Goal: Check status: Check status

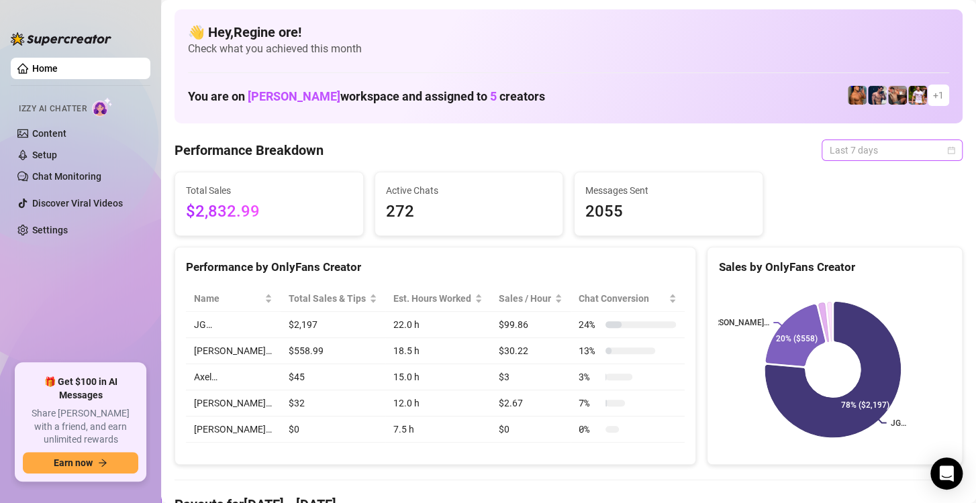
click at [907, 153] on span "Last 7 days" at bounding box center [892, 150] width 125 height 20
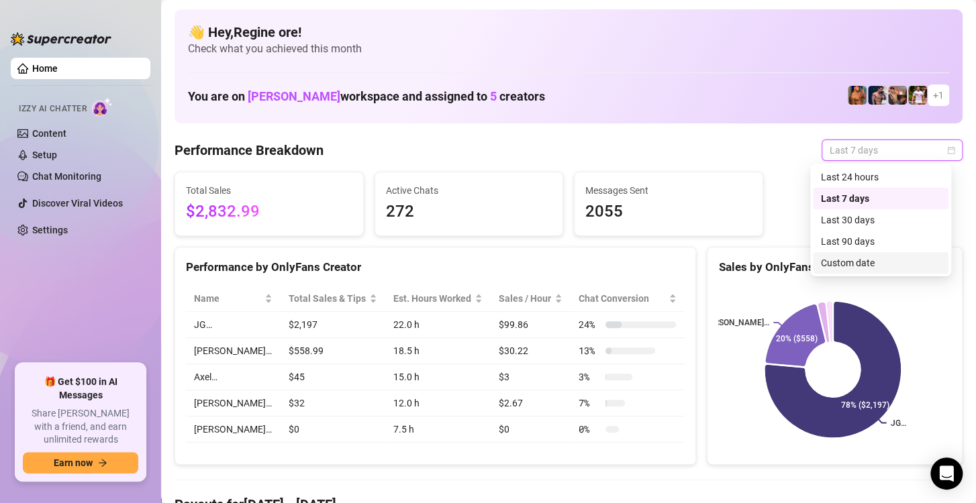
click at [832, 260] on div "Custom date" at bounding box center [880, 263] width 119 height 15
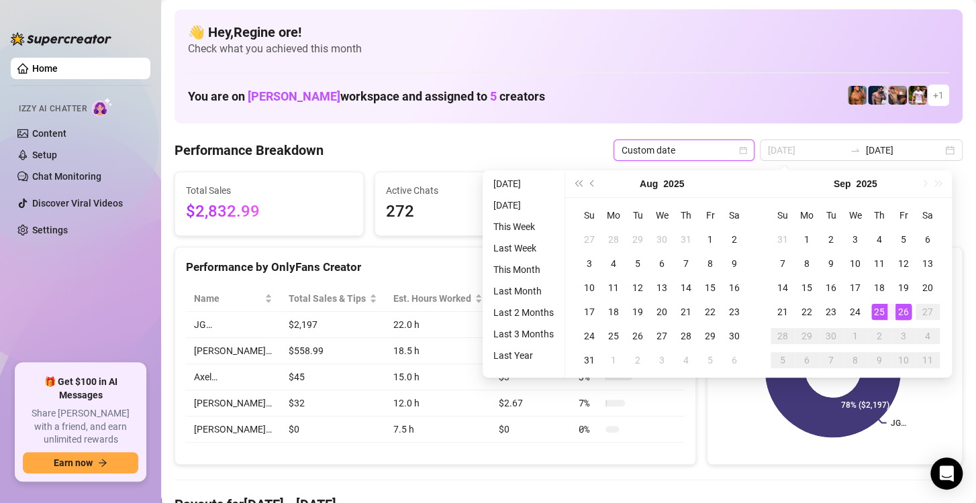
type input "[DATE]"
click at [903, 313] on div "26" at bounding box center [903, 312] width 16 height 16
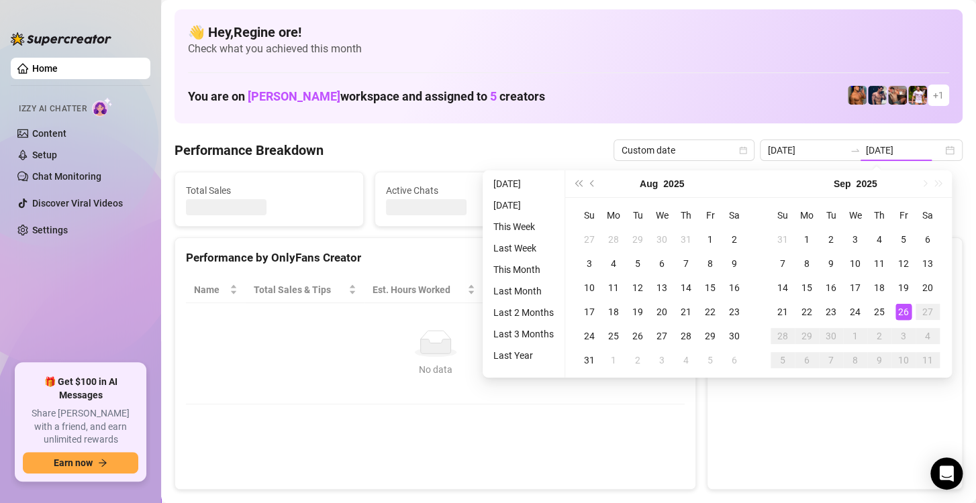
type input "[DATE]"
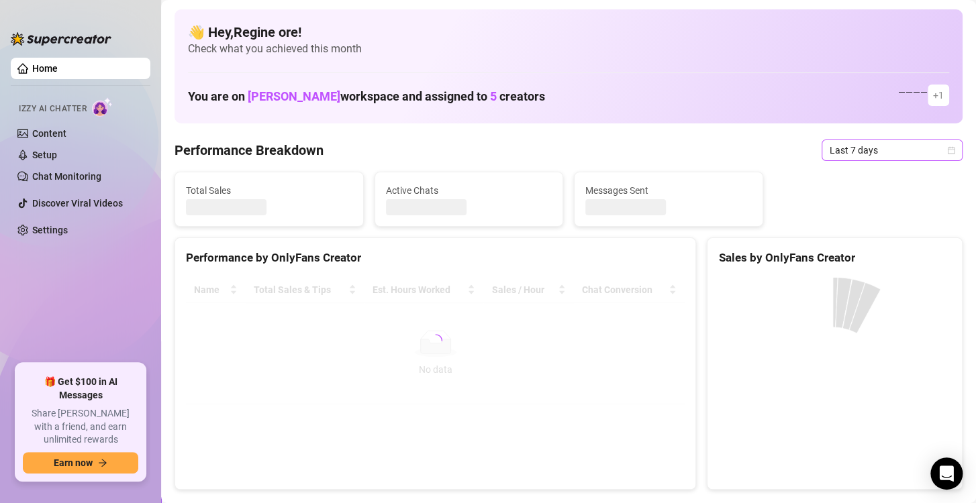
click at [909, 150] on span "Last 7 days" at bounding box center [892, 150] width 125 height 20
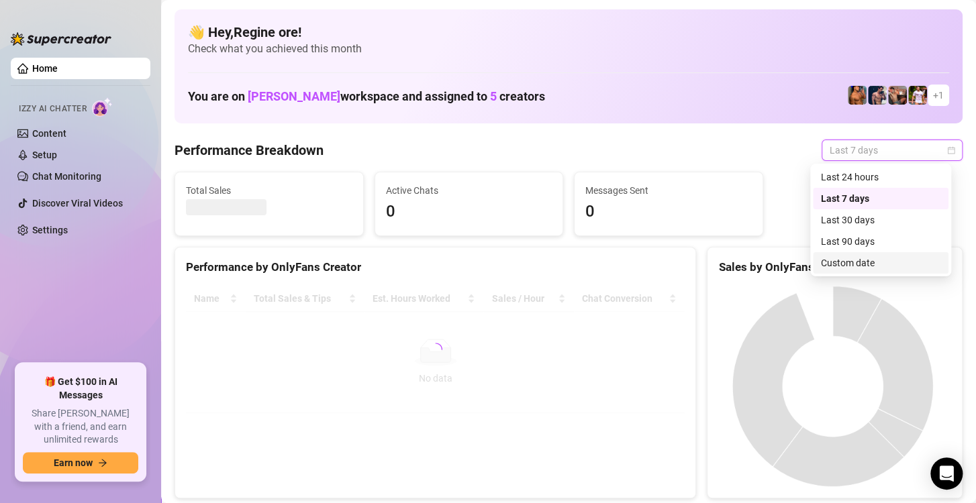
click at [871, 266] on div "Custom date" at bounding box center [880, 263] width 119 height 15
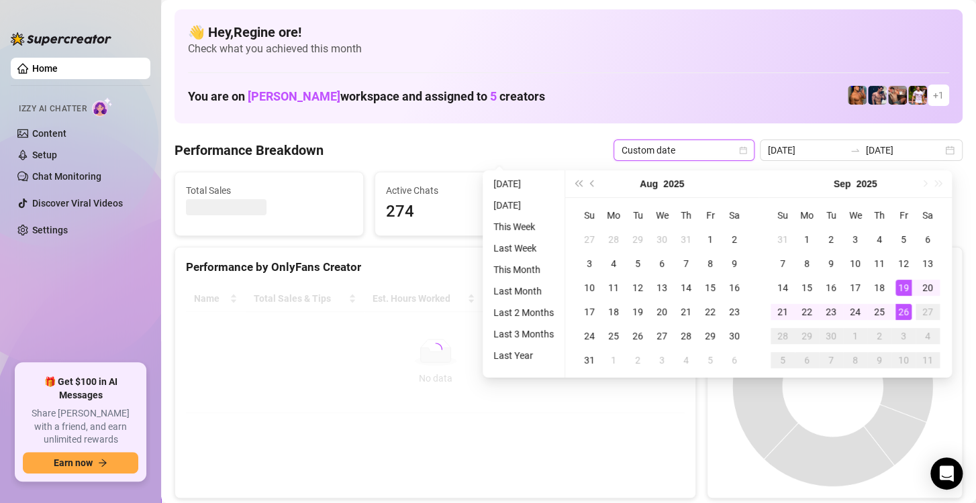
click at [909, 313] on div "26" at bounding box center [903, 312] width 16 height 16
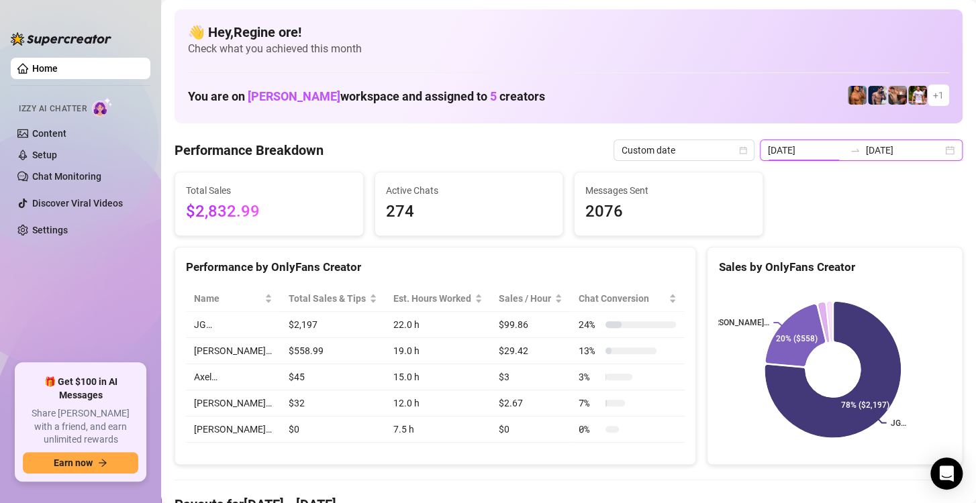
click at [800, 151] on input "2025-09-19" at bounding box center [806, 150] width 77 height 15
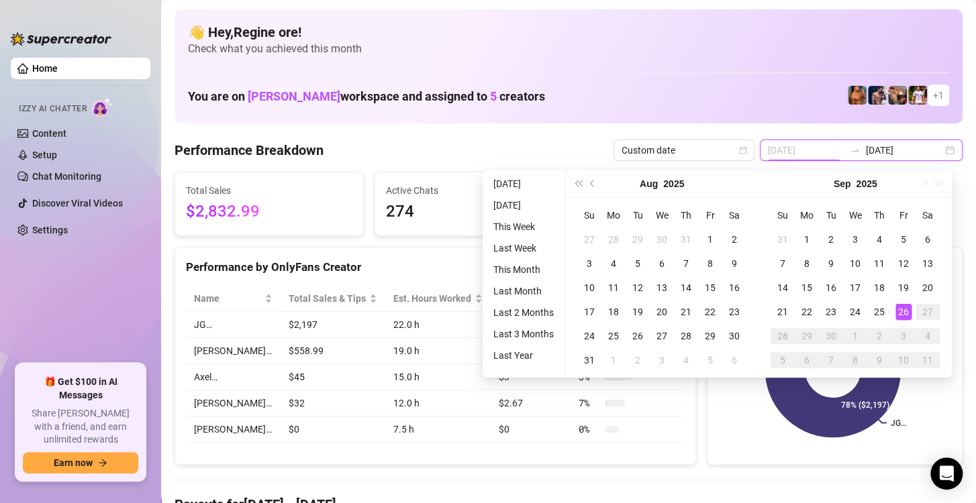
type input "[DATE]"
click at [896, 312] on div "26" at bounding box center [903, 312] width 16 height 16
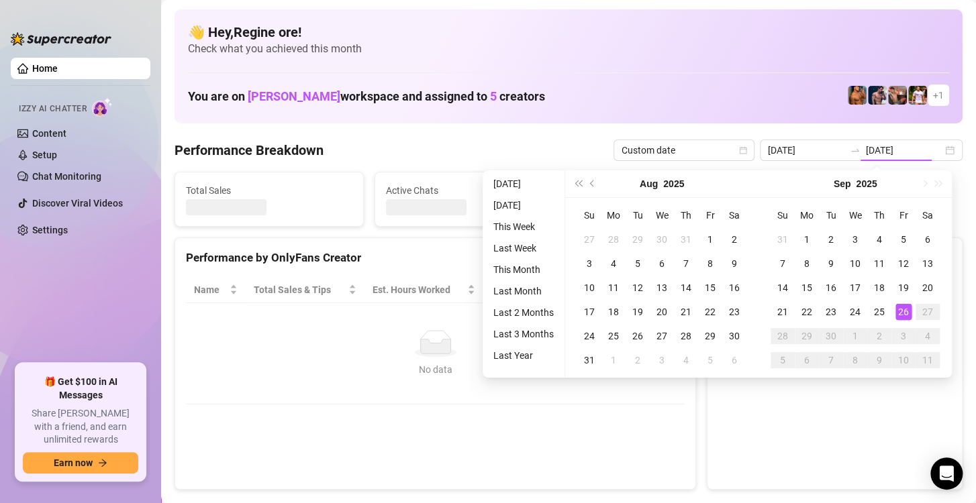
type input "[DATE]"
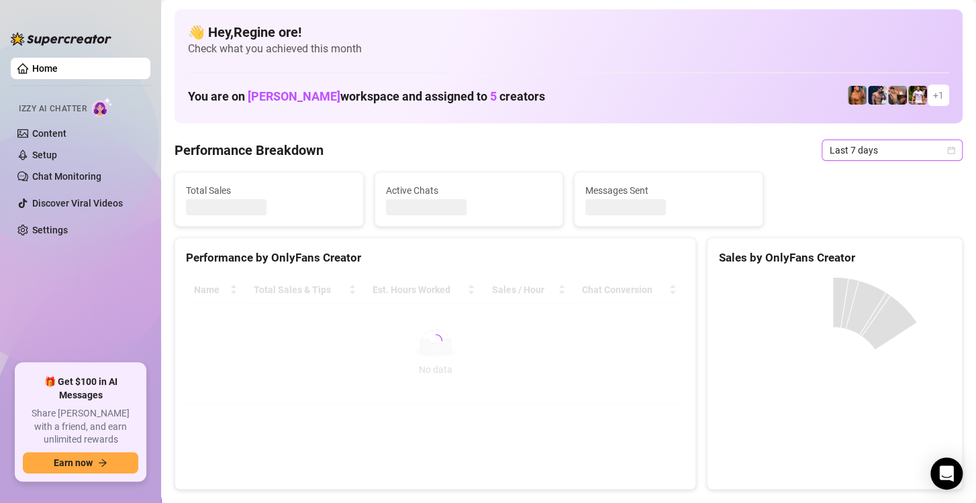
click at [892, 148] on span "Last 7 days" at bounding box center [892, 150] width 125 height 20
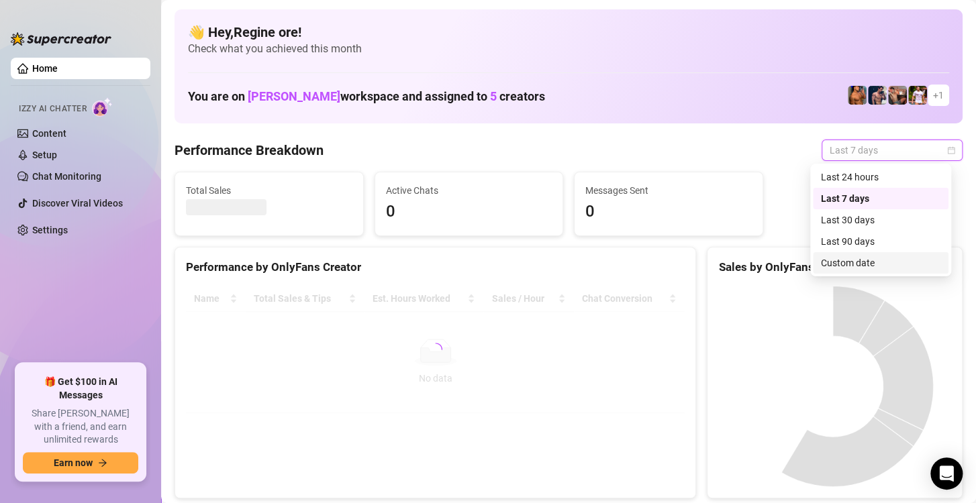
click at [853, 266] on div "Custom date" at bounding box center [880, 263] width 119 height 15
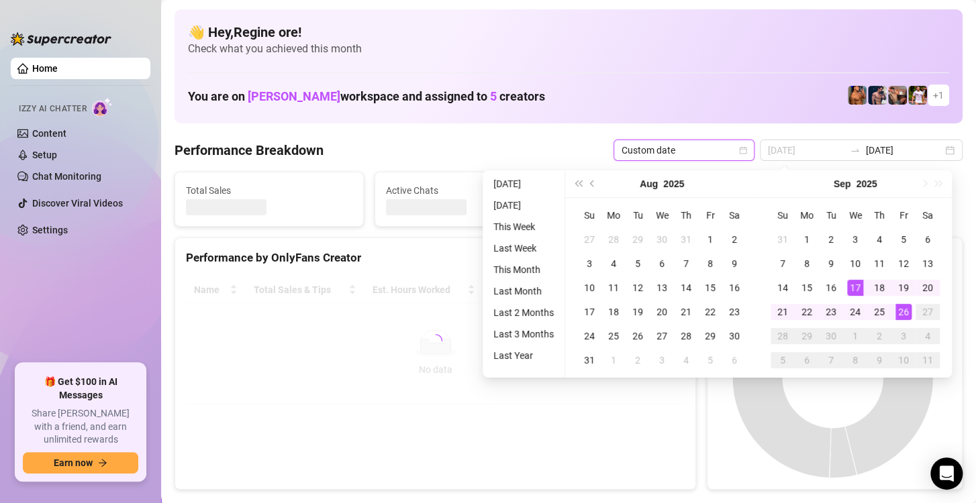
click at [905, 315] on div "26" at bounding box center [903, 312] width 16 height 16
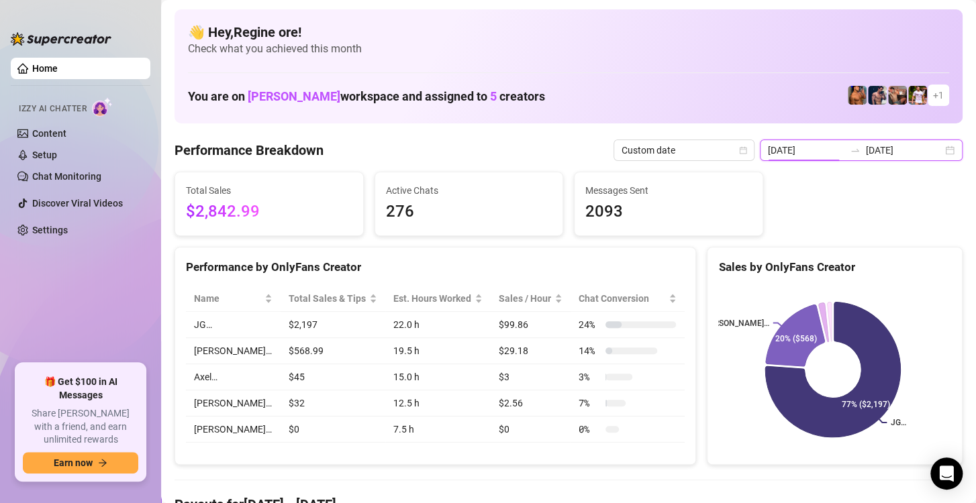
click at [788, 154] on input "[DATE]" at bounding box center [806, 150] width 77 height 15
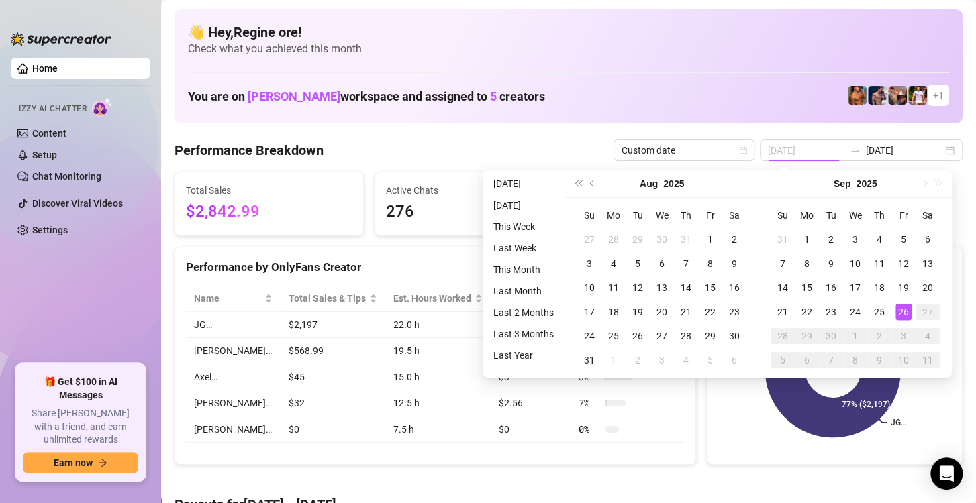
click at [905, 314] on div "26" at bounding box center [903, 312] width 16 height 16
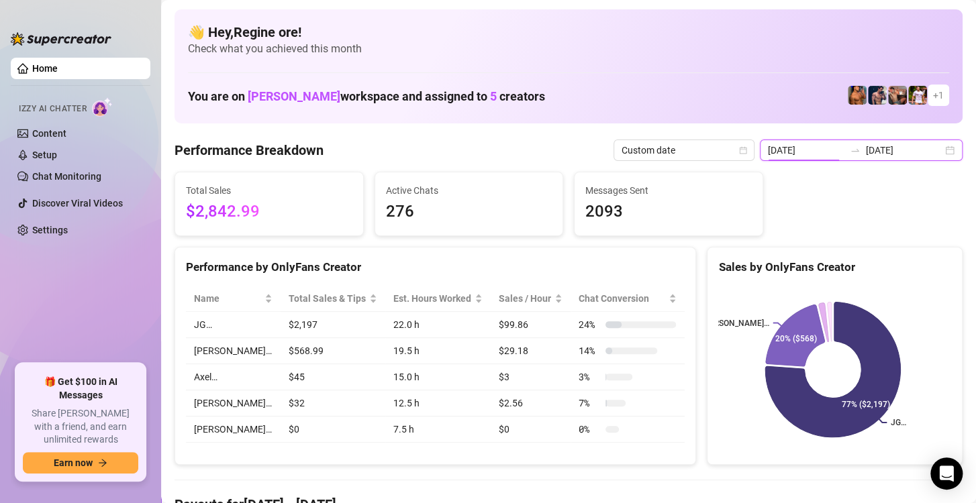
click at [819, 157] on input "[DATE]" at bounding box center [806, 150] width 77 height 15
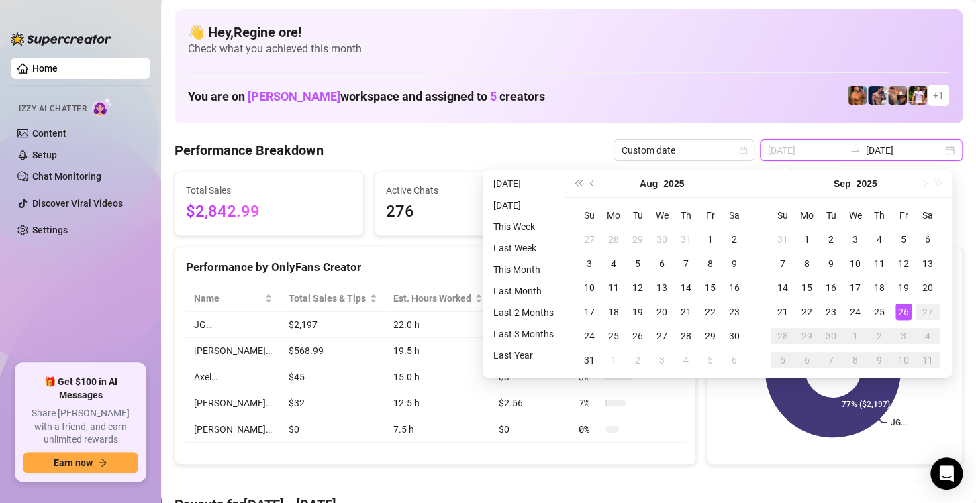
type input "[DATE]"
click at [909, 312] on div "26" at bounding box center [903, 312] width 16 height 16
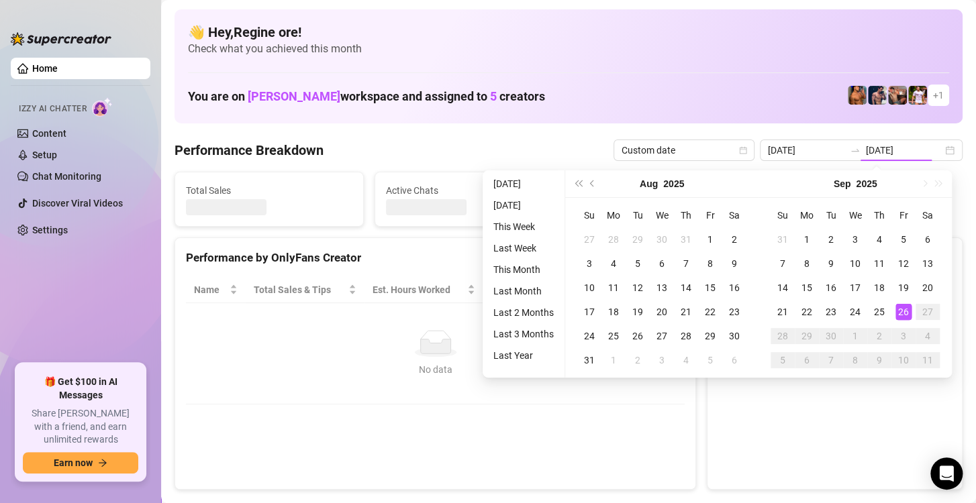
type input "[DATE]"
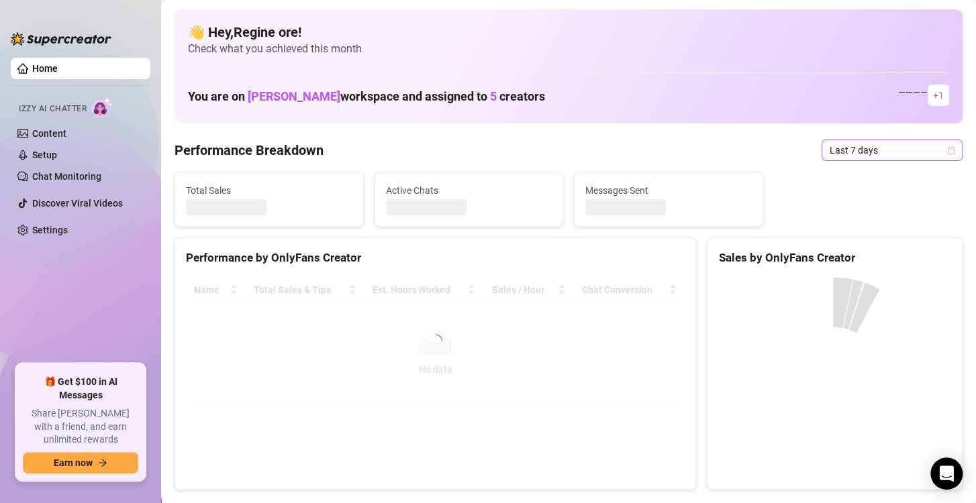
click at [850, 148] on span "Last 7 days" at bounding box center [892, 150] width 125 height 20
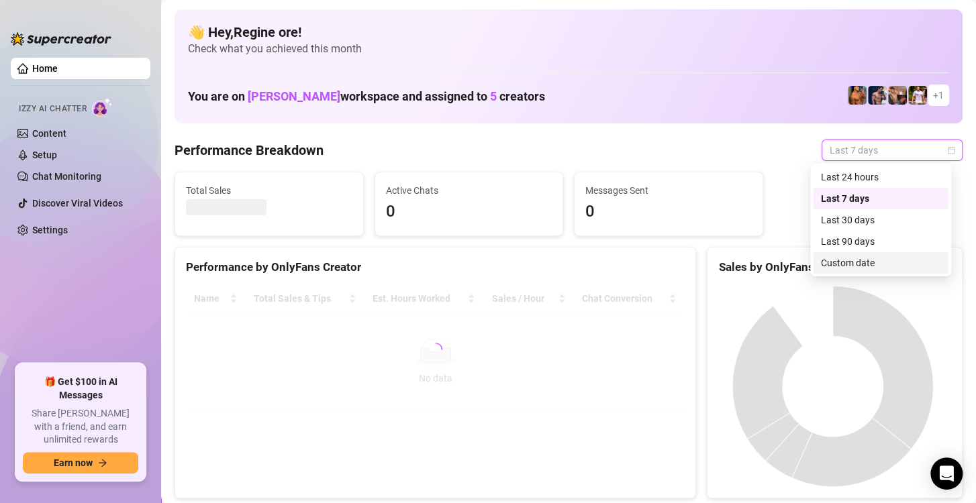
click at [855, 258] on div "Custom date" at bounding box center [880, 263] width 119 height 15
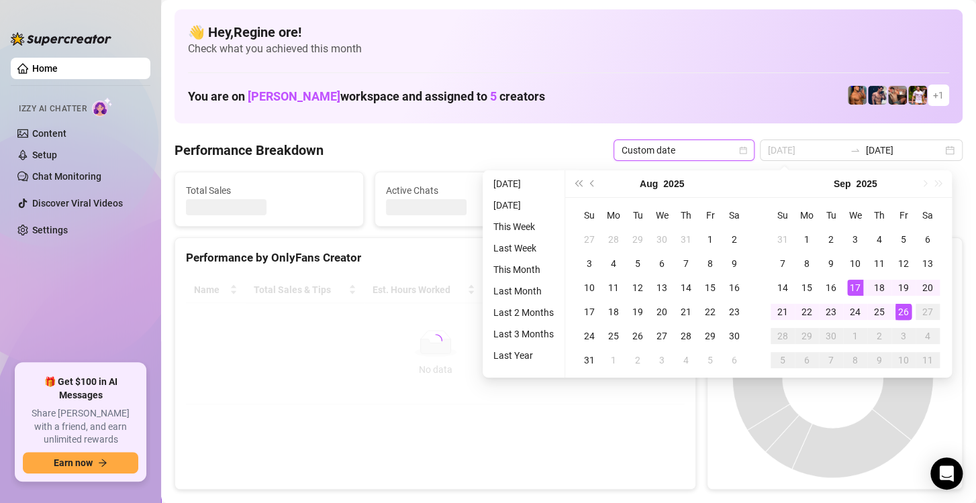
click at [901, 307] on div "26" at bounding box center [903, 312] width 16 height 16
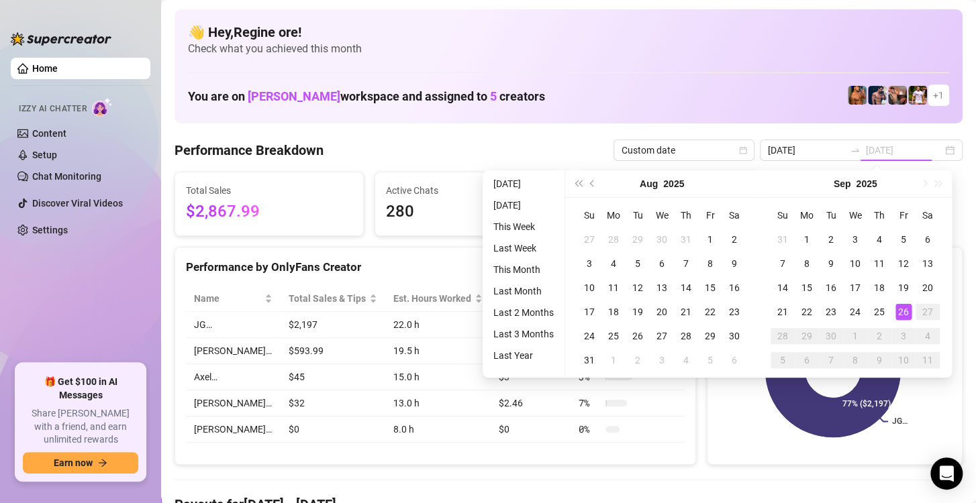
click at [901, 307] on div "26" at bounding box center [903, 312] width 16 height 16
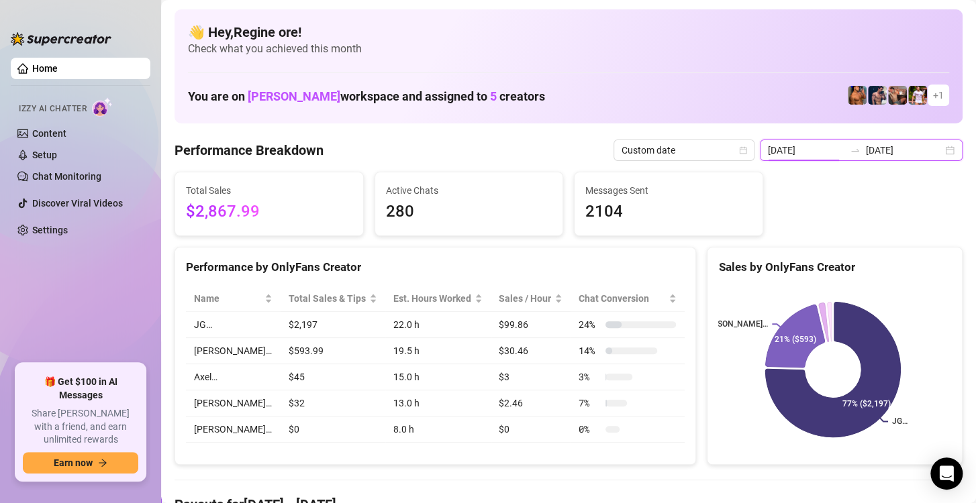
click at [803, 154] on input "[DATE]" at bounding box center [806, 150] width 77 height 15
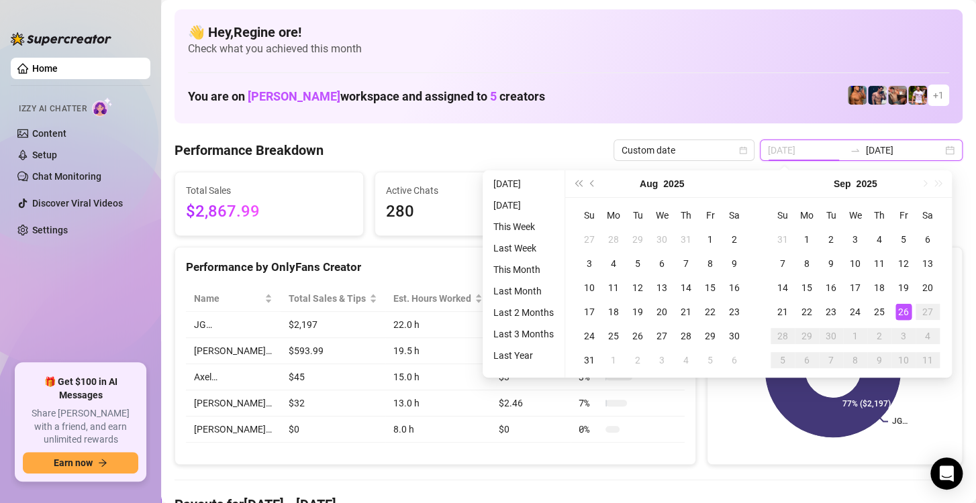
type input "[DATE]"
click at [901, 314] on div "26" at bounding box center [903, 312] width 16 height 16
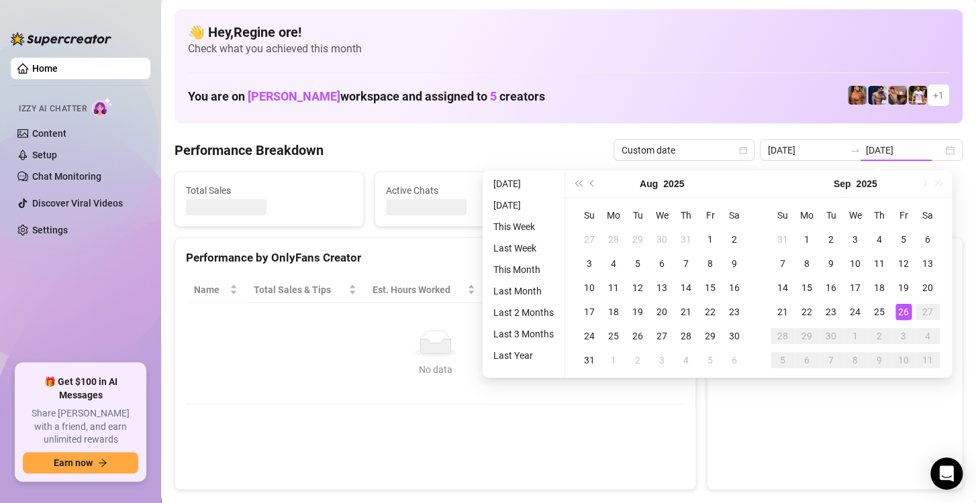
type input "[DATE]"
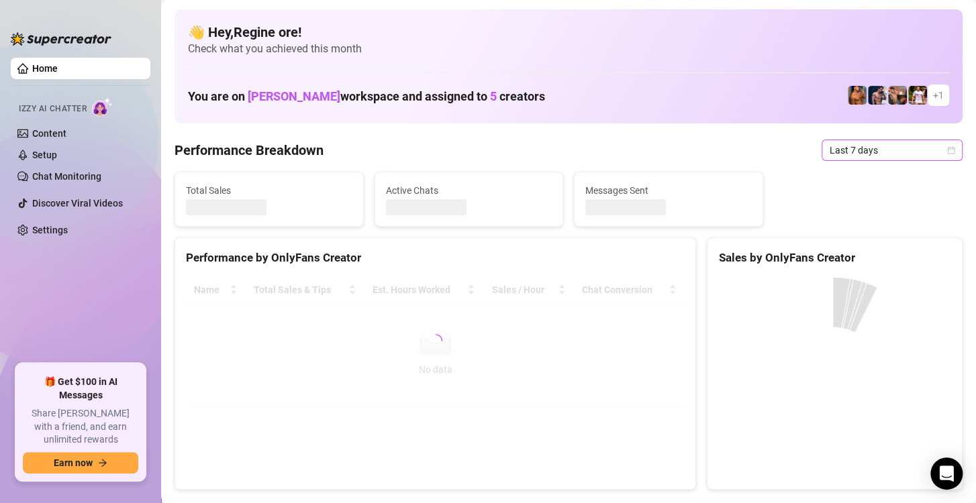
click at [872, 154] on span "Last 7 days" at bounding box center [892, 150] width 125 height 20
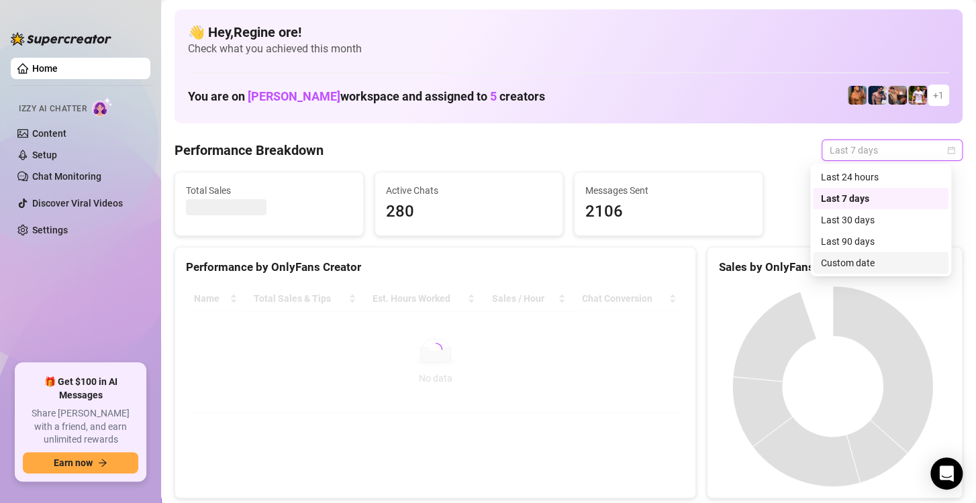
click at [840, 263] on div "Custom date" at bounding box center [880, 263] width 119 height 15
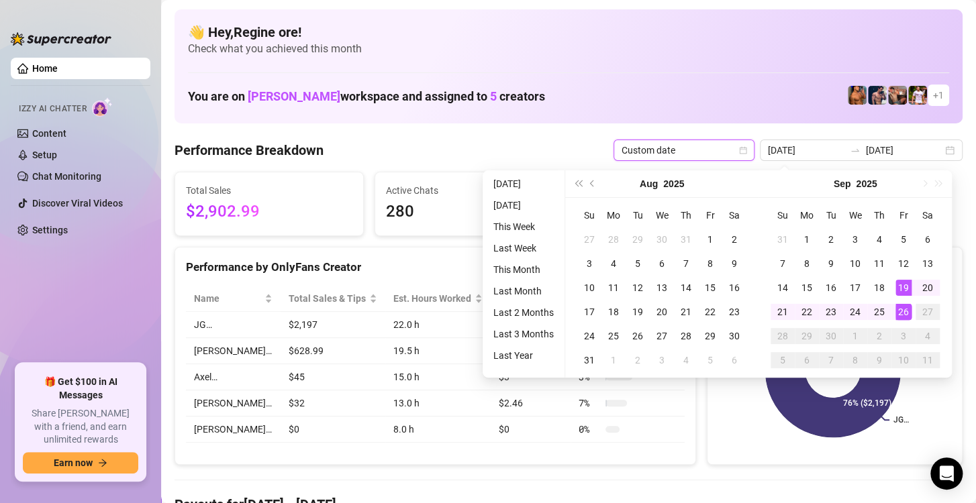
type input "[DATE]"
click at [899, 317] on div "26" at bounding box center [903, 312] width 16 height 16
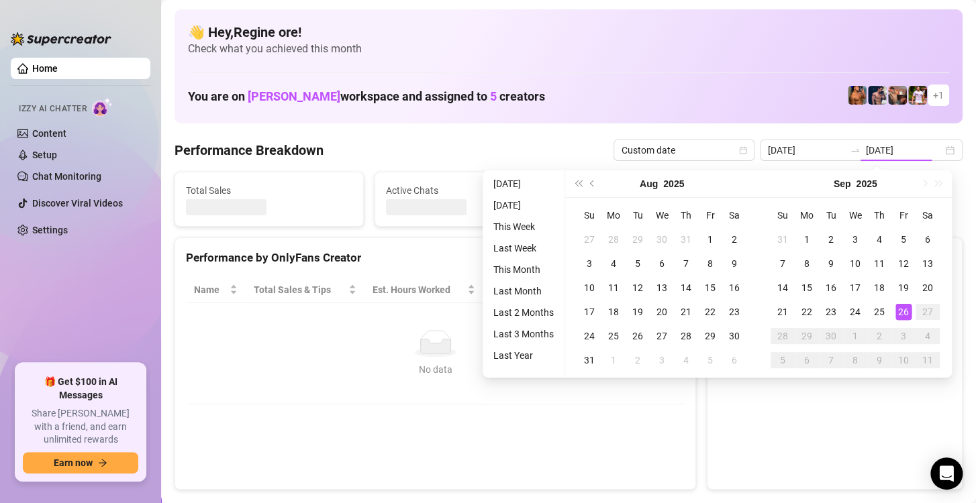
type input "[DATE]"
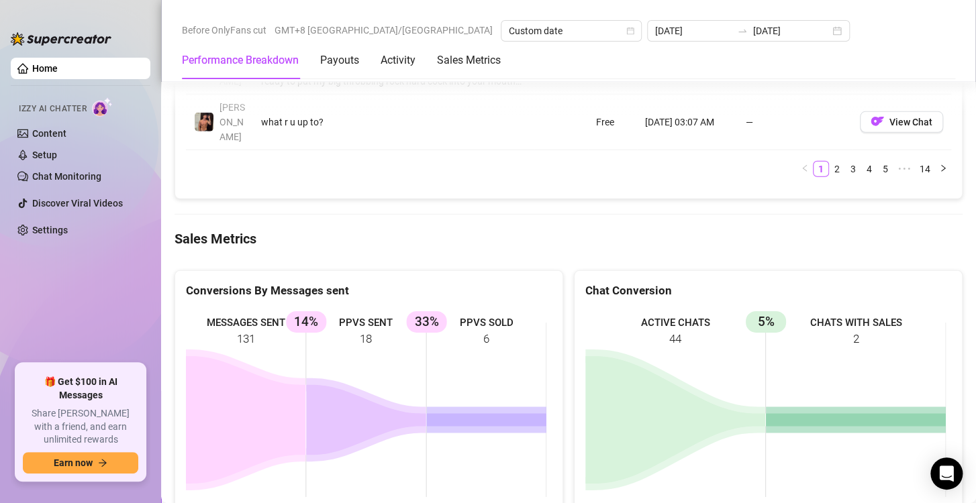
scroll to position [1673, 0]
